Goal: Task Accomplishment & Management: Use online tool/utility

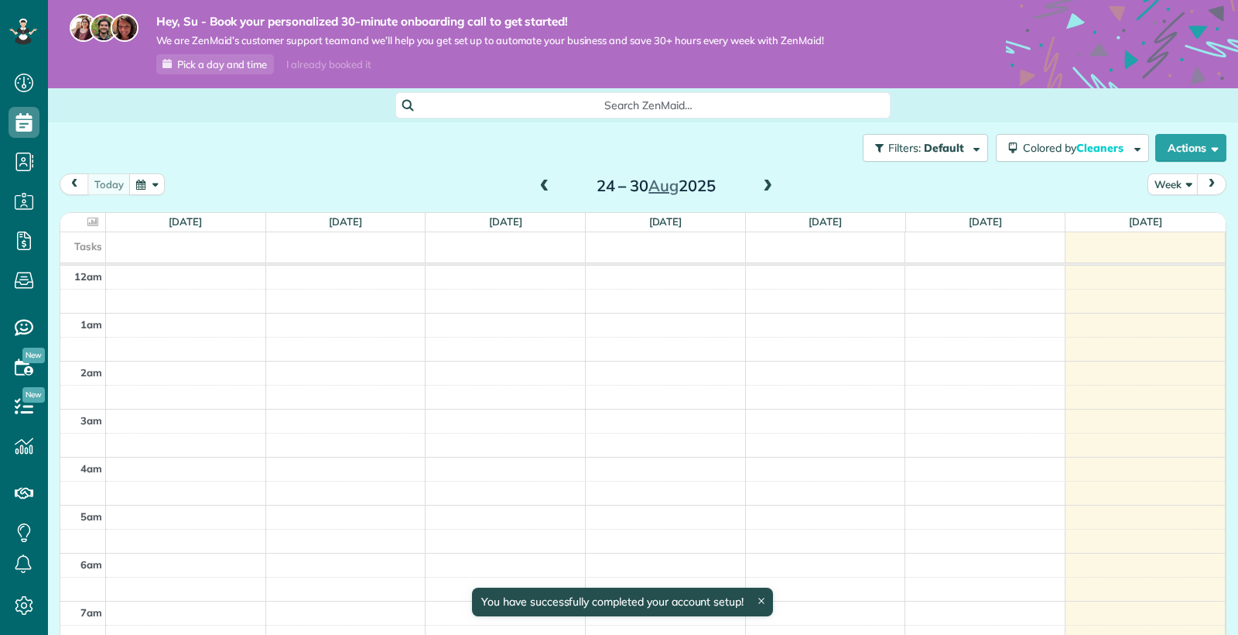
scroll to position [337, 0]
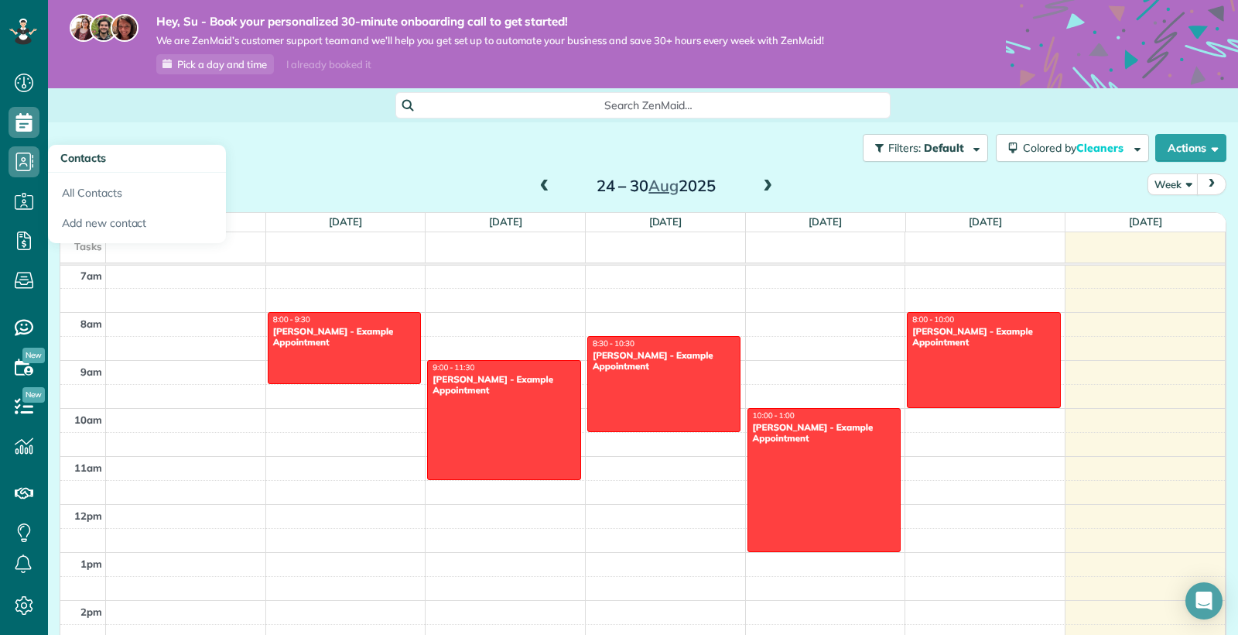
click at [33, 164] on icon at bounding box center [24, 161] width 31 height 31
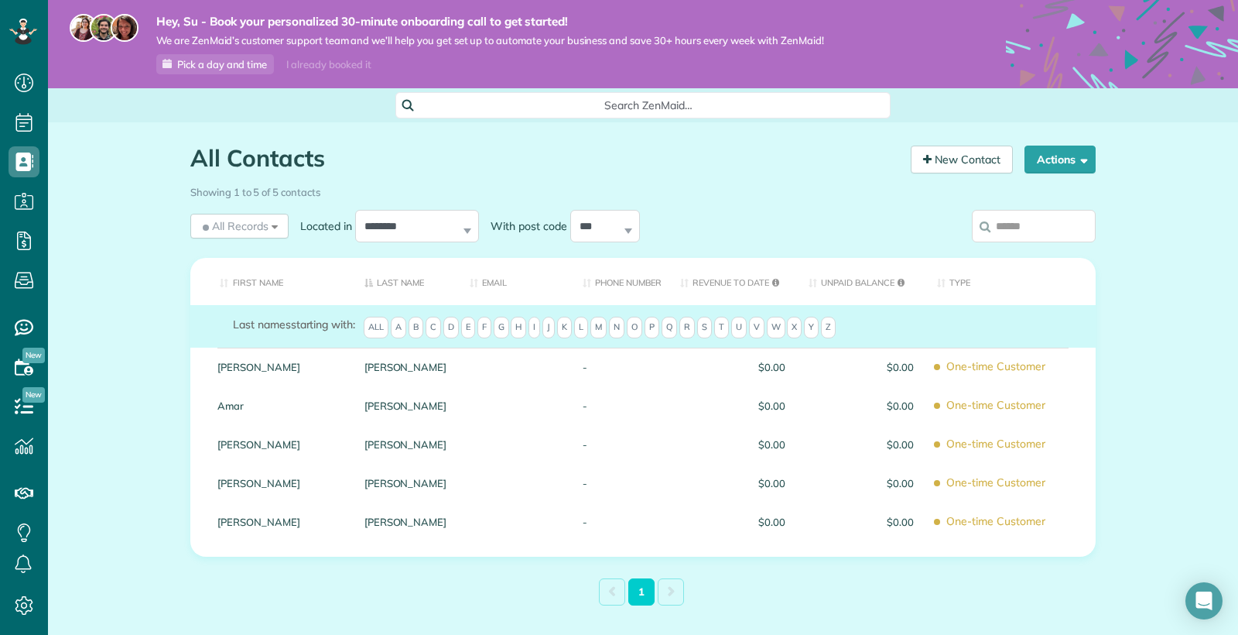
scroll to position [7, 7]
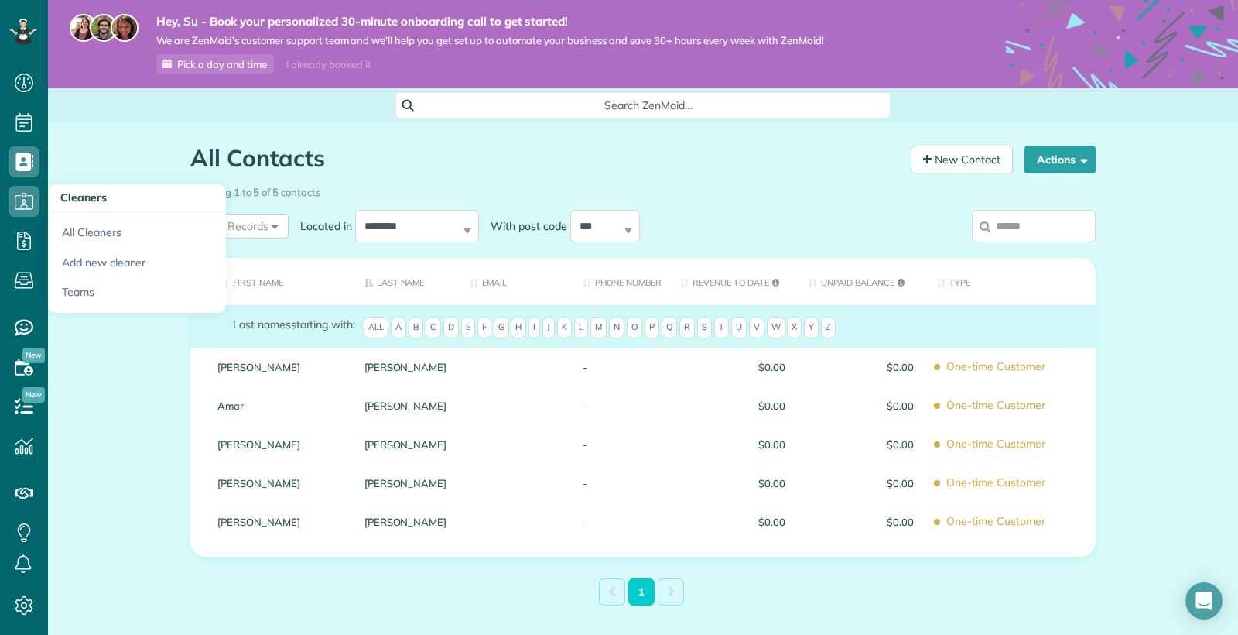
click at [21, 205] on icon at bounding box center [24, 201] width 31 height 31
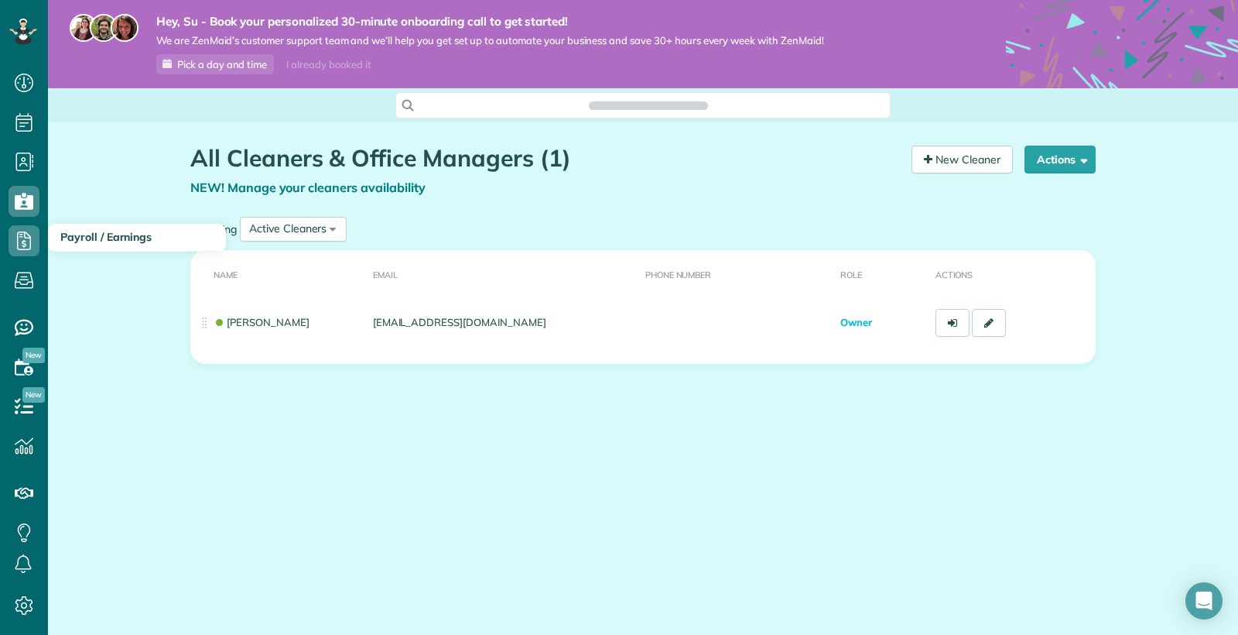
scroll to position [7, 7]
click at [22, 235] on icon at bounding box center [24, 240] width 31 height 31
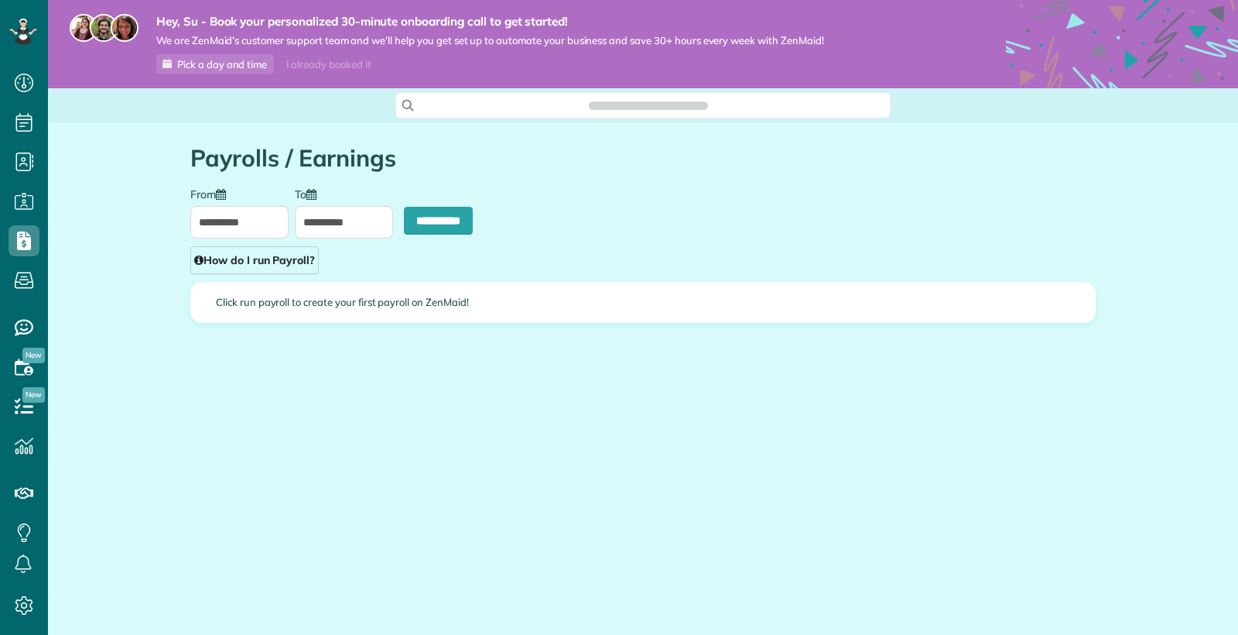
scroll to position [7, 7]
type input "**********"
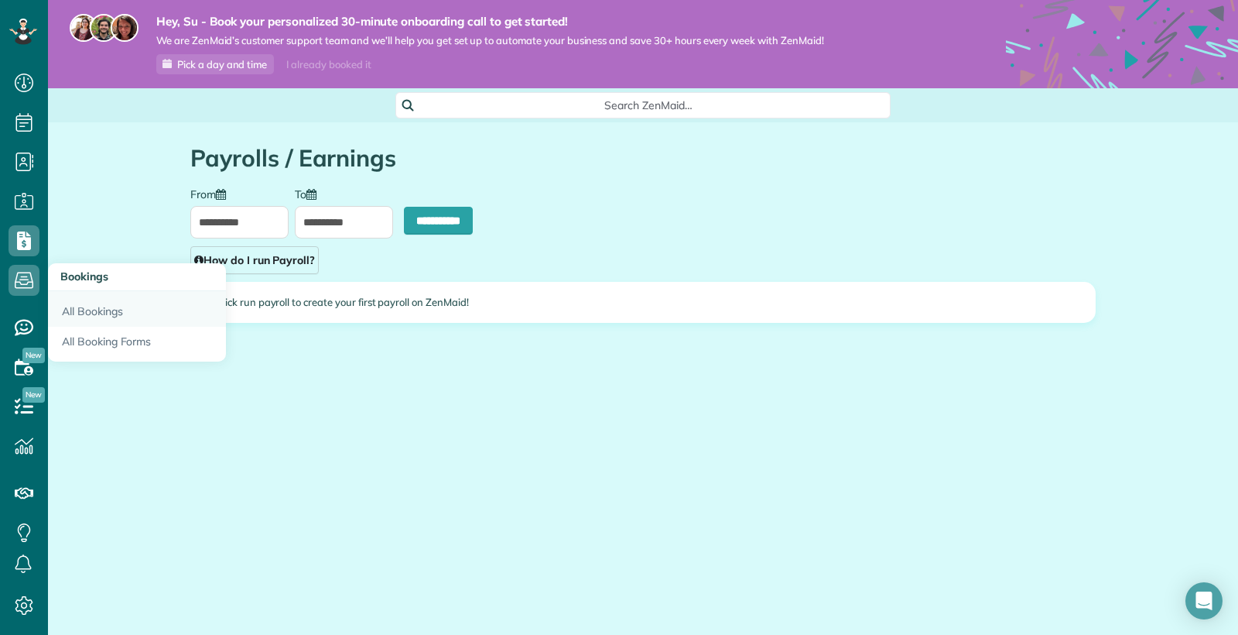
click at [87, 310] on link "All Bookings" at bounding box center [137, 309] width 178 height 36
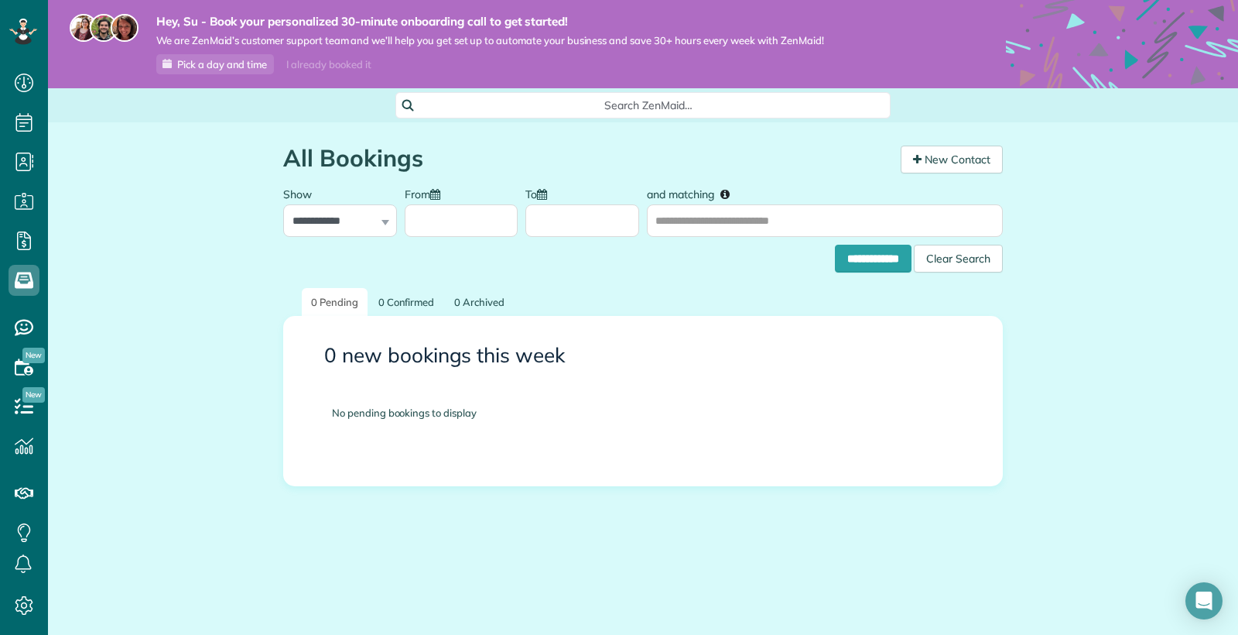
scroll to position [7, 7]
click at [27, 363] on span "New" at bounding box center [33, 355] width 22 height 15
click at [26, 399] on span "New" at bounding box center [33, 394] width 22 height 15
click at [24, 80] on use at bounding box center [24, 83] width 19 height 19
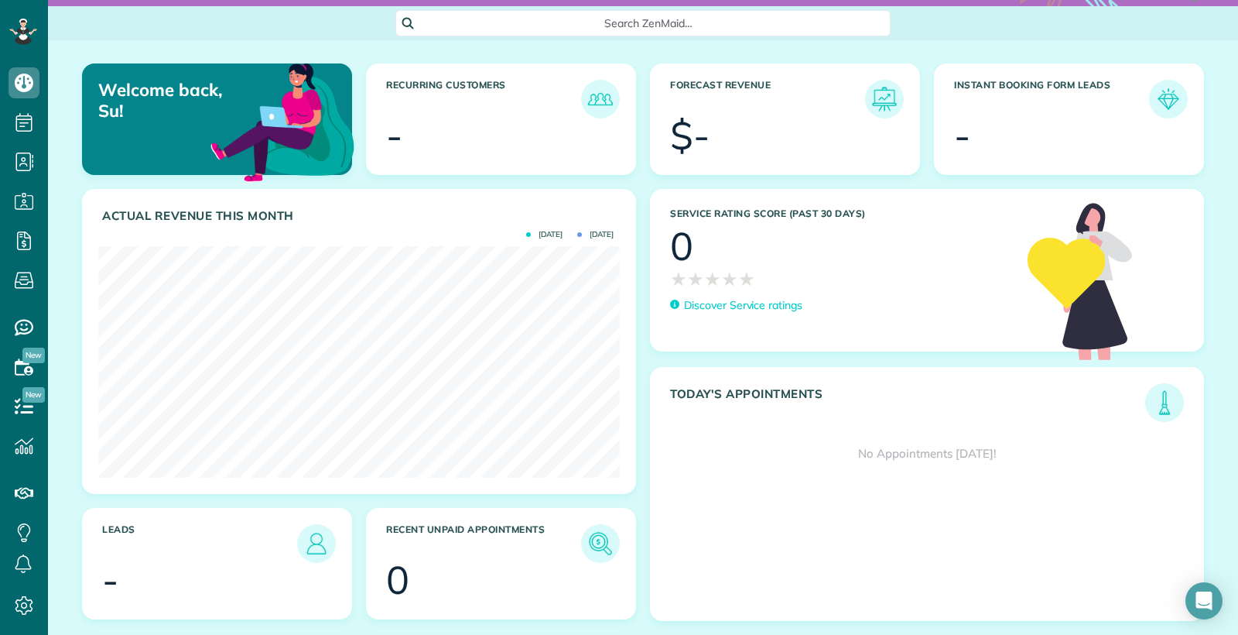
scroll to position [83, 0]
click at [19, 29] on icon at bounding box center [19, 31] width 4 height 4
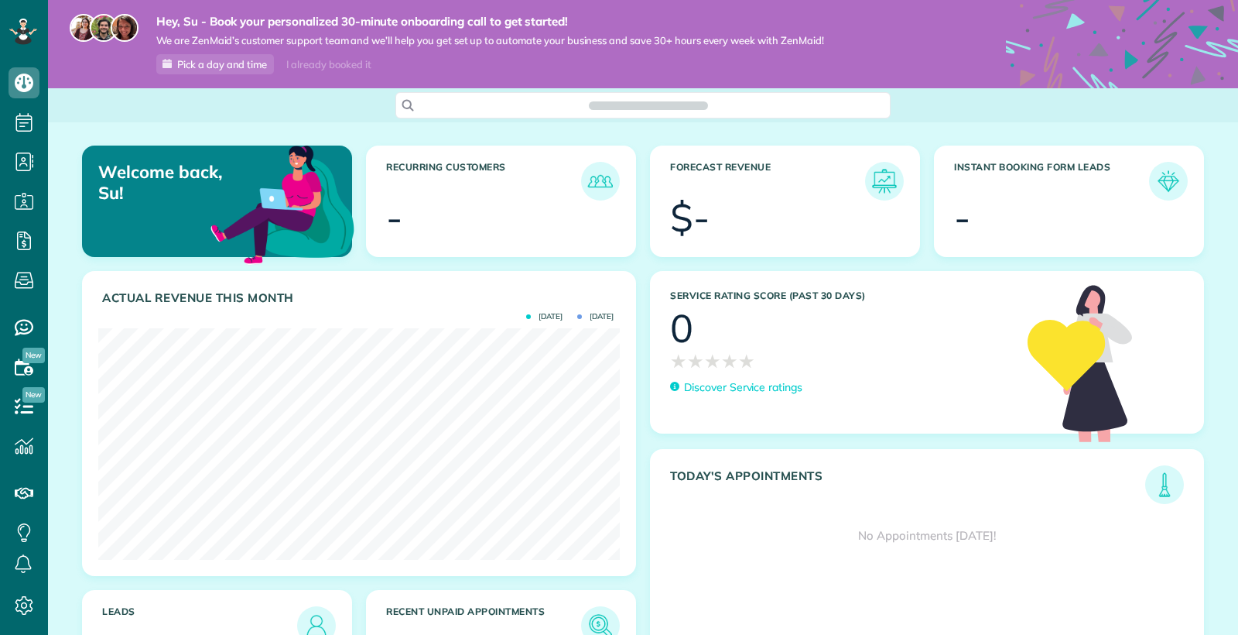
scroll to position [231, 522]
click at [29, 406] on use at bounding box center [24, 405] width 19 height 15
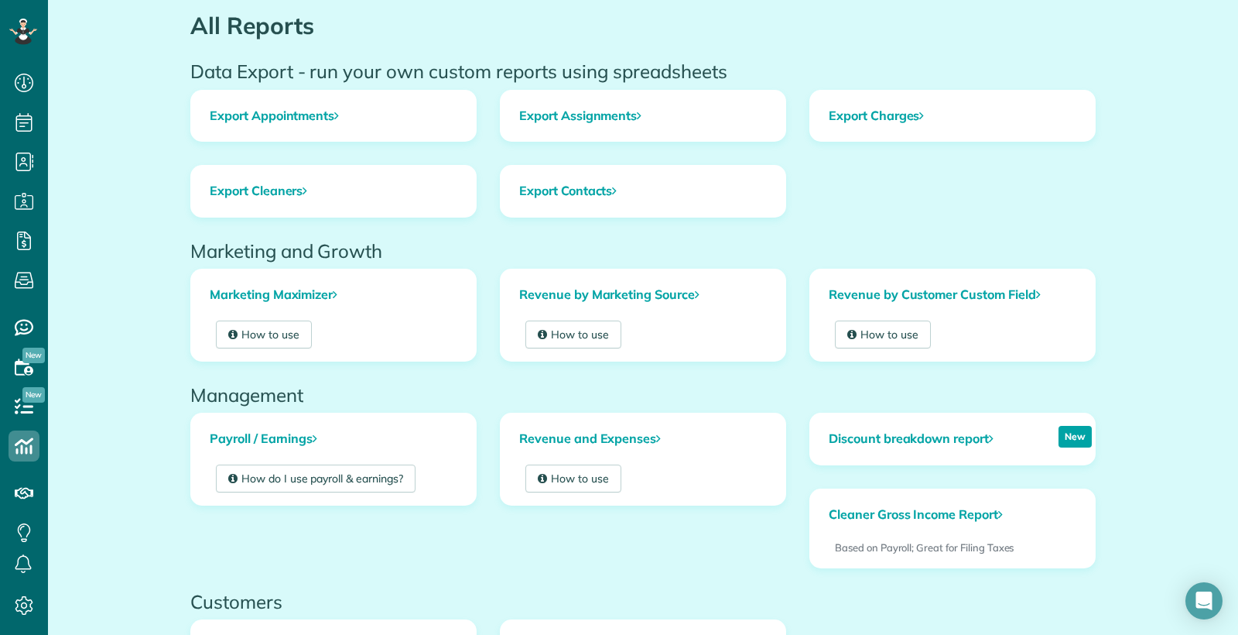
scroll to position [140, 0]
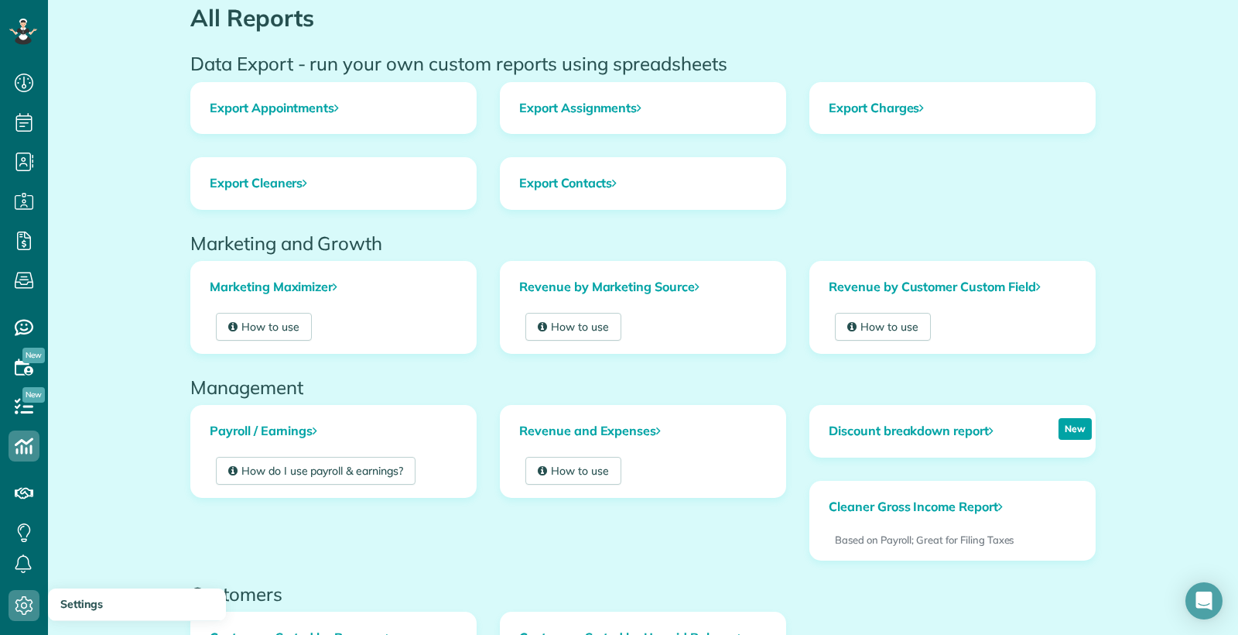
click at [32, 604] on icon at bounding box center [24, 605] width 31 height 31
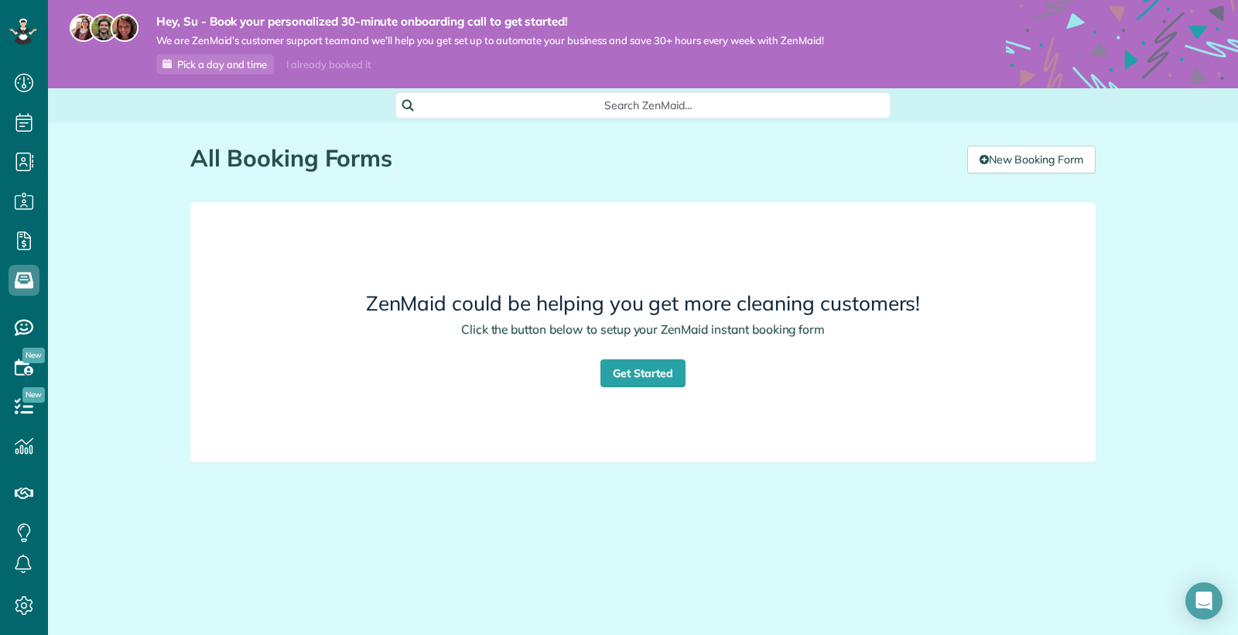
scroll to position [7, 7]
click at [634, 379] on link "Get Started" at bounding box center [643, 373] width 85 height 28
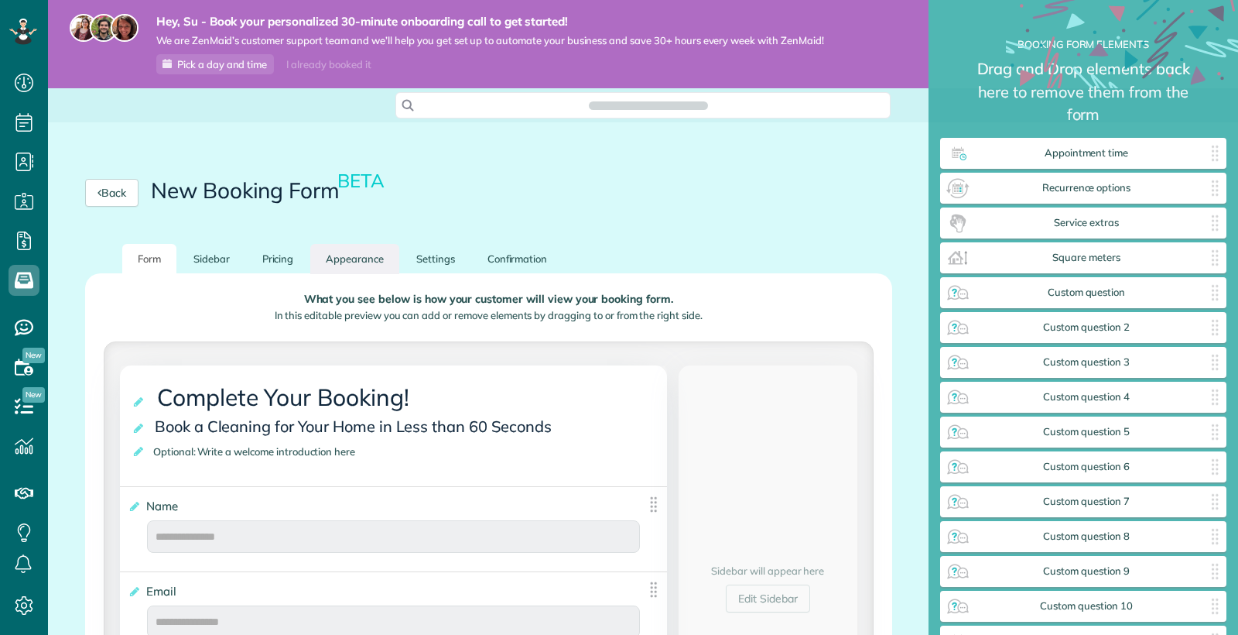
click at [358, 244] on link "Appearance" at bounding box center [354, 259] width 89 height 30
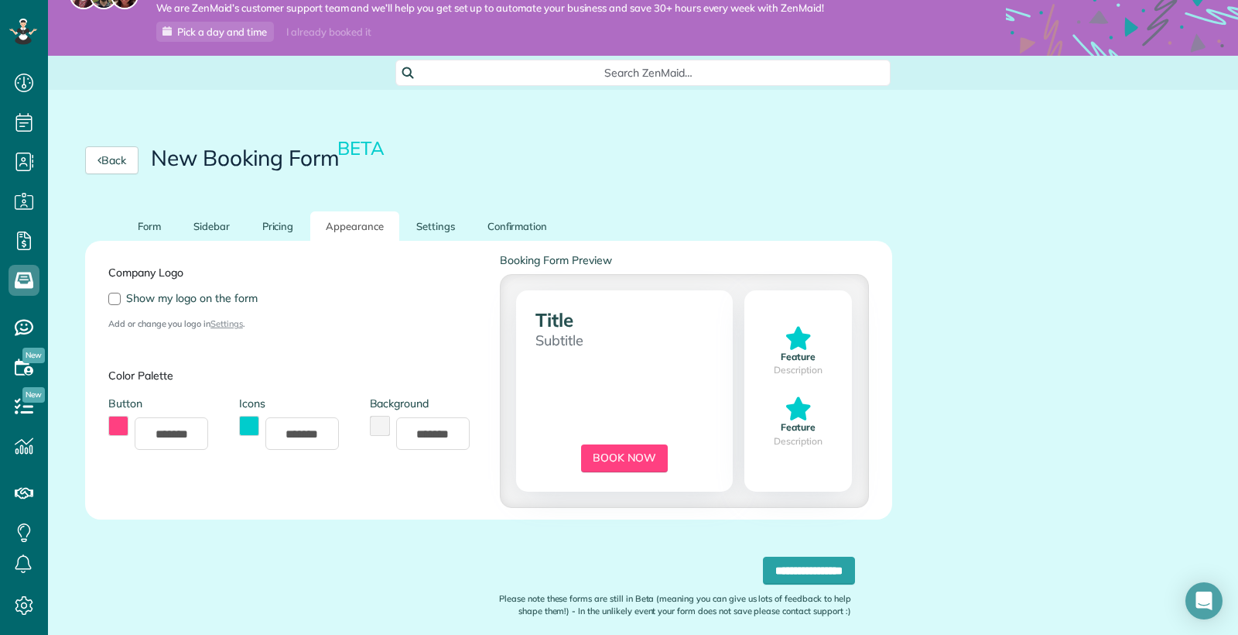
scroll to position [635, 48]
click at [450, 228] on link "Settings" at bounding box center [436, 226] width 70 height 30
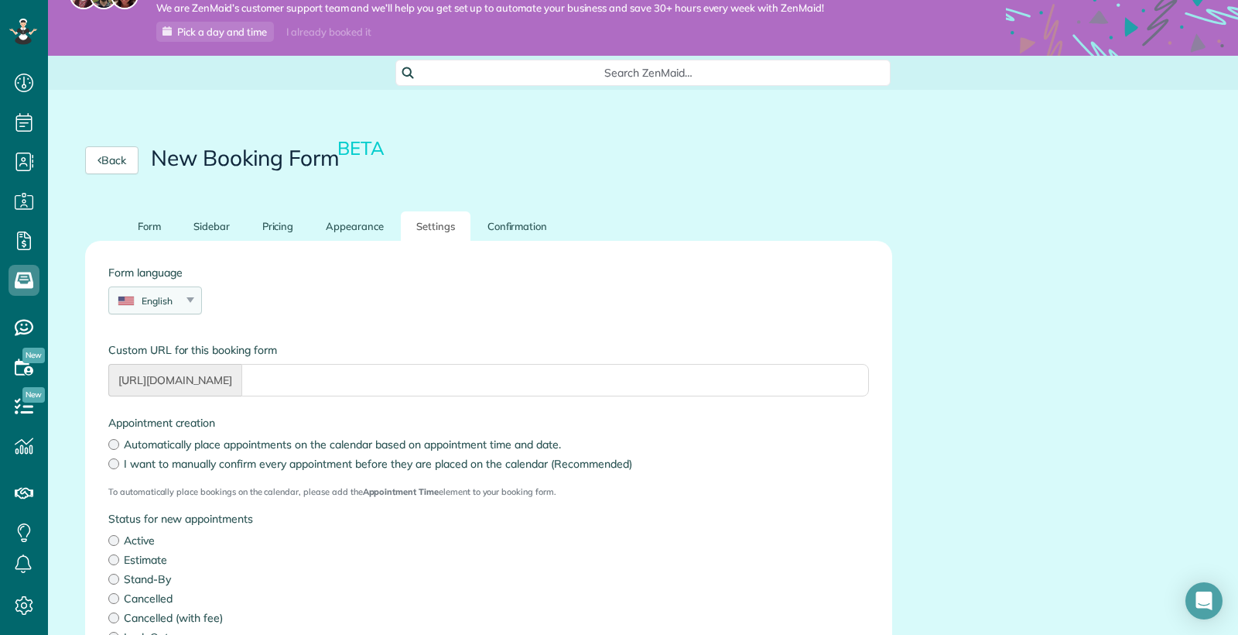
click at [187, 303] on div "English English Español Polskie Suomalainen" at bounding box center [155, 300] width 94 height 28
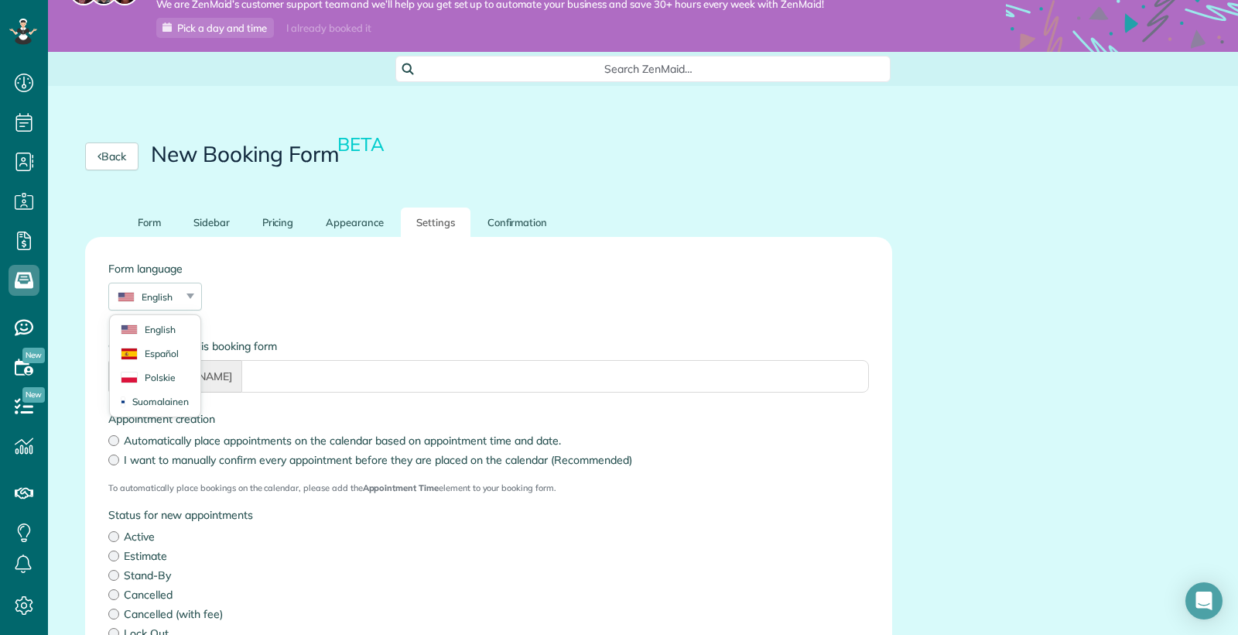
scroll to position [36, 0]
click at [209, 223] on link "Sidebar" at bounding box center [211, 223] width 67 height 30
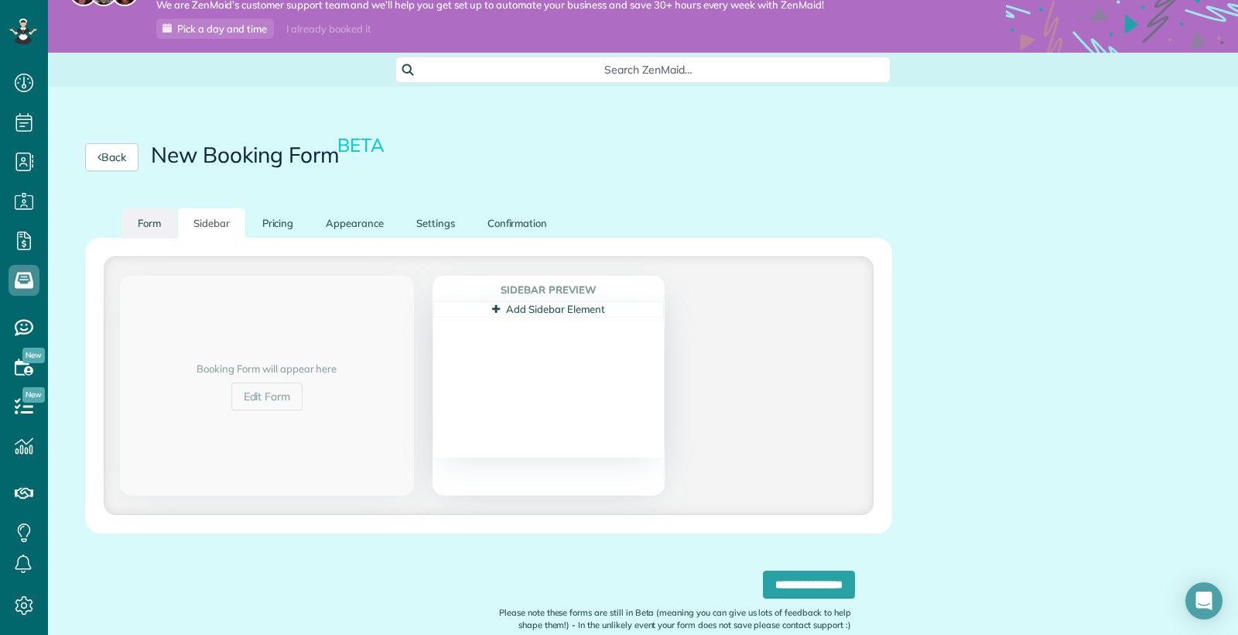
click at [153, 221] on link "Form" at bounding box center [149, 223] width 54 height 30
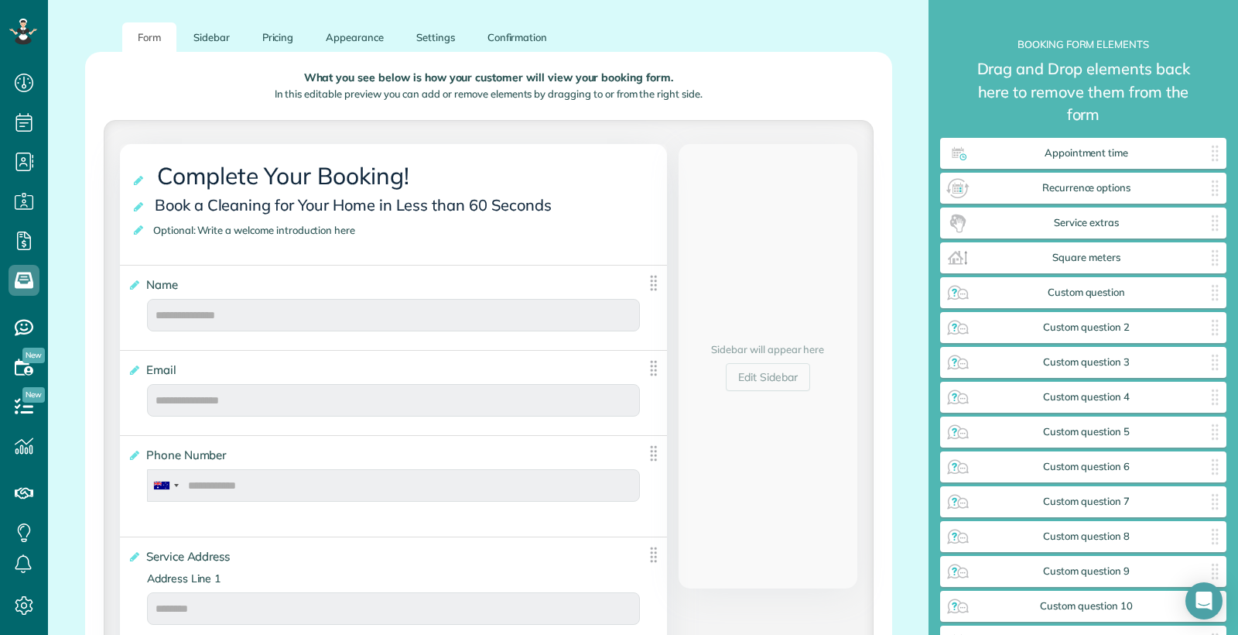
scroll to position [228, 0]
